Goal: Task Accomplishment & Management: Manage account settings

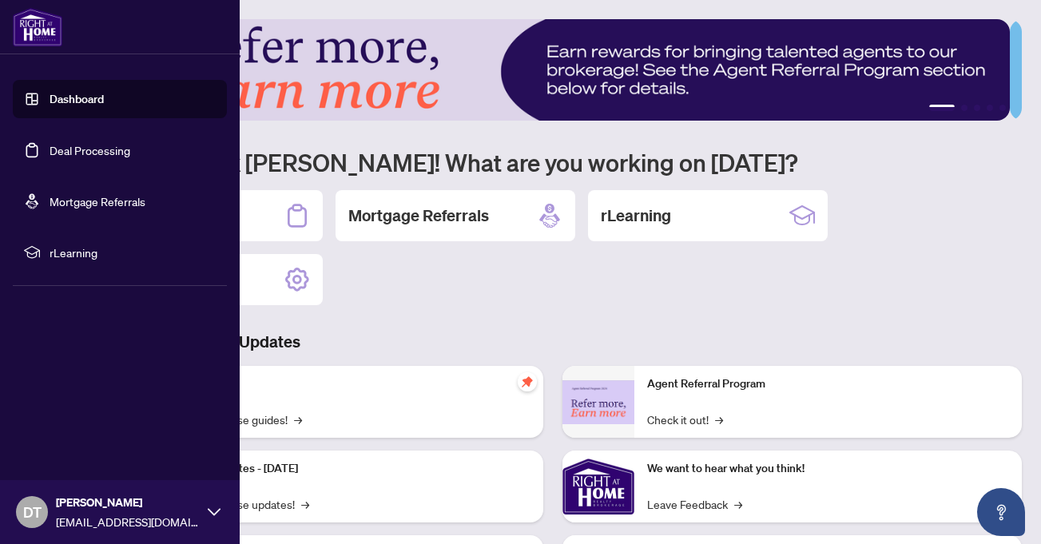
click at [50, 148] on link "Deal Processing" at bounding box center [90, 150] width 81 height 14
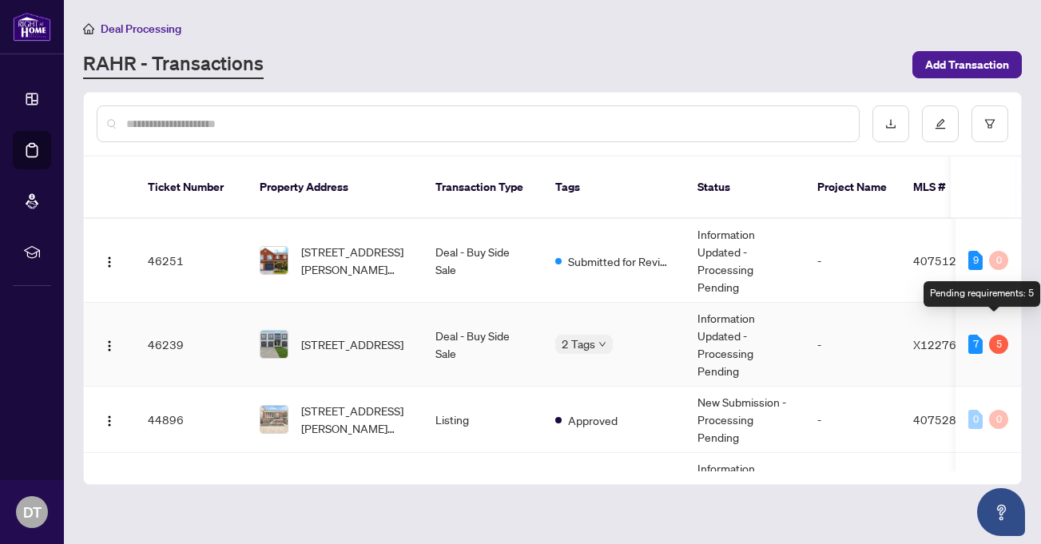
click at [990, 335] on div "5" at bounding box center [998, 344] width 19 height 19
click at [993, 335] on div "5" at bounding box center [998, 344] width 19 height 19
click at [221, 324] on td "46239" at bounding box center [191, 345] width 112 height 84
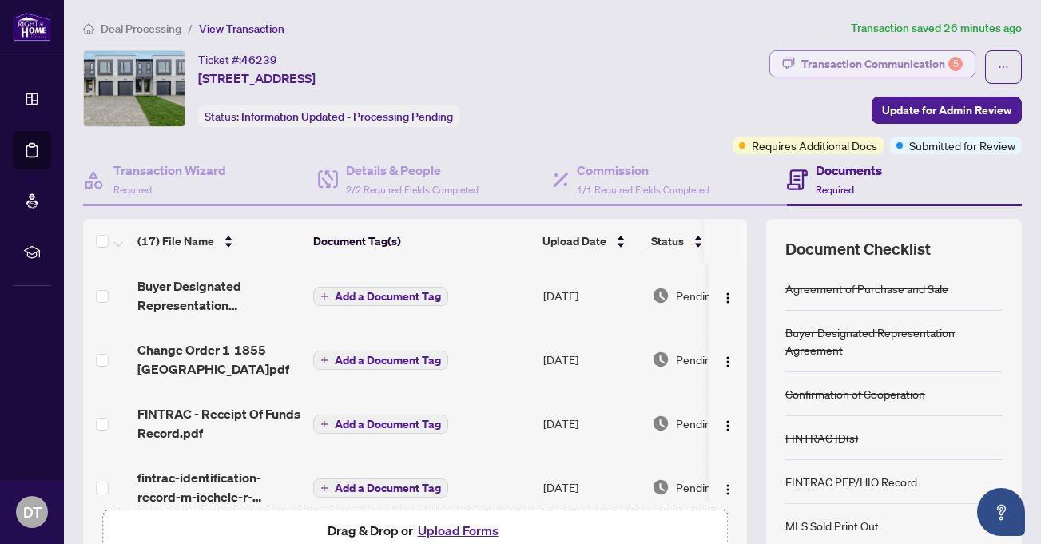
click at [876, 58] on div "Transaction Communication 5" at bounding box center [882, 64] width 161 height 26
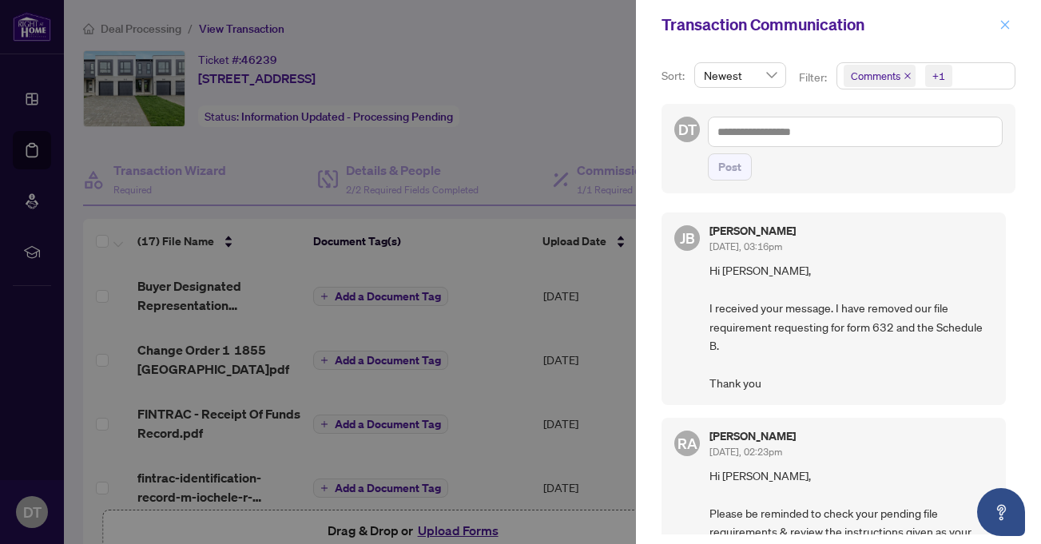
click at [1006, 27] on icon "close" at bounding box center [1005, 24] width 11 height 11
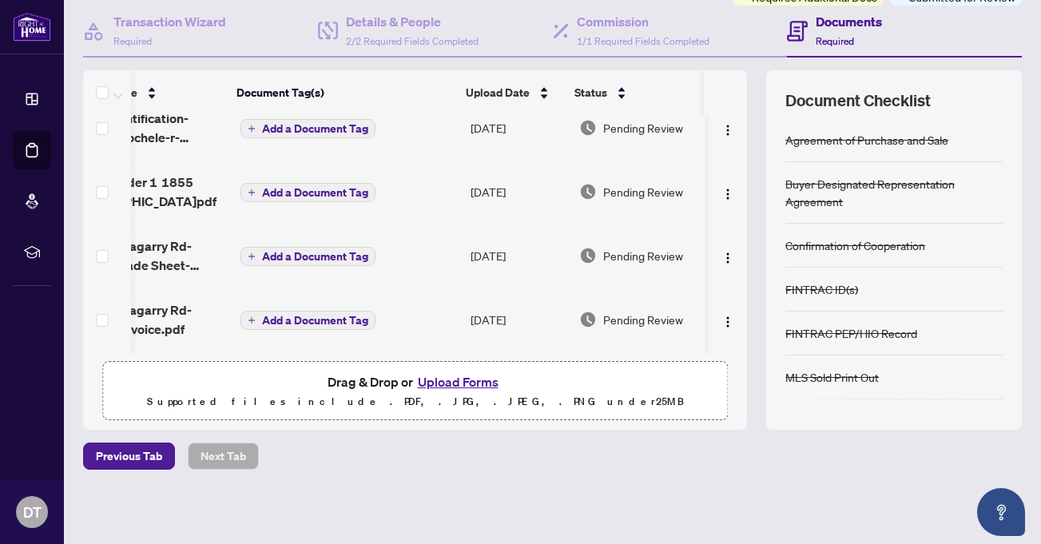
scroll to position [0, 87]
